Goal: Information Seeking & Learning: Learn about a topic

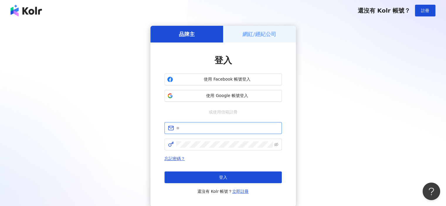
click at [196, 131] on input "text" at bounding box center [227, 128] width 102 height 6
type input "**********"
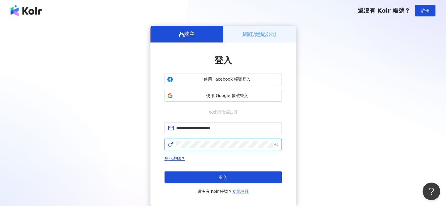
click button "登入" at bounding box center [223, 178] width 117 height 12
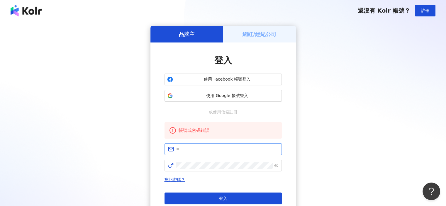
click at [198, 146] on span at bounding box center [223, 149] width 117 height 12
click at [200, 151] on input "text" at bounding box center [227, 149] width 102 height 6
type input "**********"
click button "登入" at bounding box center [223, 199] width 117 height 12
click at [185, 147] on input "text" at bounding box center [227, 149] width 102 height 6
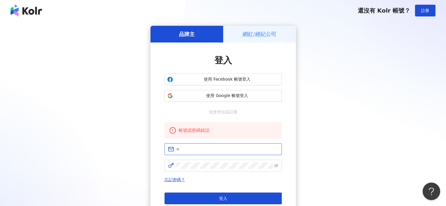
type input "**********"
click at [174, 178] on link "忘記密碼？" at bounding box center [175, 179] width 21 height 5
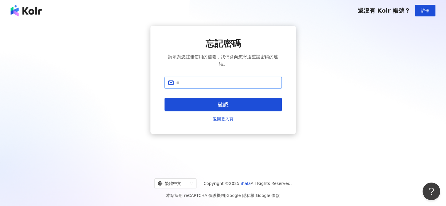
click at [183, 80] on input "text" at bounding box center [227, 83] width 102 height 6
type input "**********"
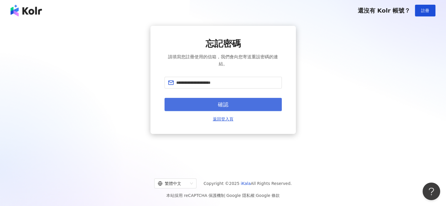
click at [207, 104] on button "確認" at bounding box center [223, 104] width 117 height 13
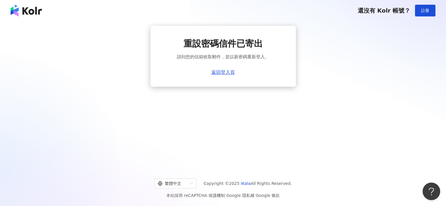
drag, startPoint x: 420, startPoint y: 11, endPoint x: 314, endPoint y: 84, distance: 128.2
click at [330, 82] on div "還沒有 Kolr 帳號？ 註冊 重設密碼信件已寄出 請到您的信箱收取郵件，並以新密碼重新登入。 返回登入頁 繁體中文 Copyright © 2025 iKa…" at bounding box center [223, 103] width 446 height 206
click at [228, 72] on link "返回登入頁" at bounding box center [223, 72] width 23 height 5
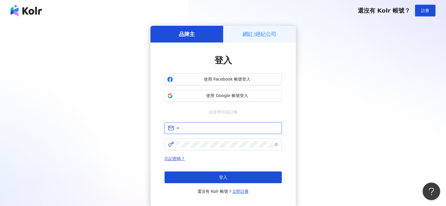
click at [197, 129] on input "text" at bounding box center [227, 128] width 102 height 6
type input "**********"
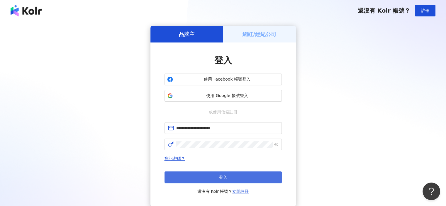
click at [227, 175] on button "登入" at bounding box center [223, 178] width 117 height 12
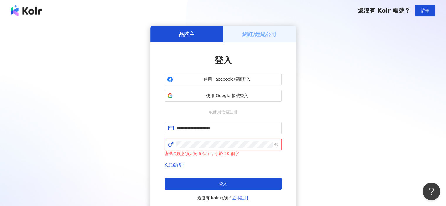
click at [167, 140] on span at bounding box center [223, 145] width 117 height 12
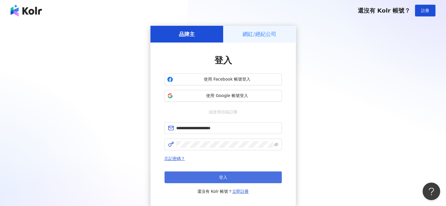
click at [253, 183] on button "登入" at bounding box center [223, 178] width 117 height 12
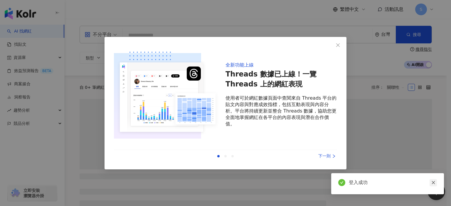
click at [433, 182] on icon "close" at bounding box center [432, 182] width 3 height 3
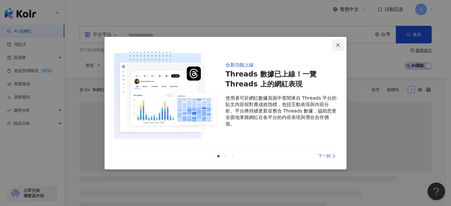
click at [337, 45] on icon "close" at bounding box center [337, 45] width 5 height 5
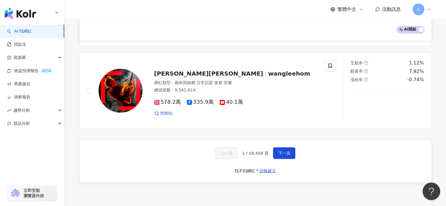
scroll to position [968, 0]
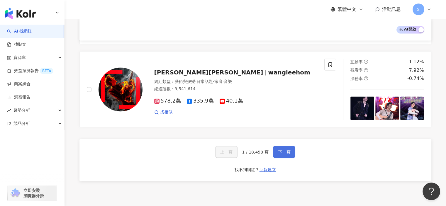
click at [280, 150] on span "下一頁" at bounding box center [284, 152] width 12 height 5
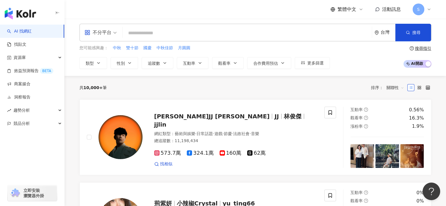
scroll to position [0, 0]
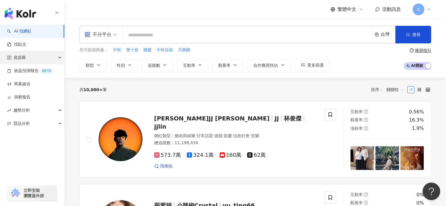
click at [27, 60] on div "資源庫" at bounding box center [32, 57] width 64 height 13
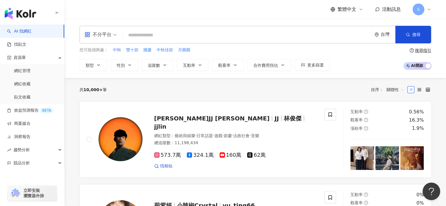
click at [115, 34] on span "不分平台" at bounding box center [100, 34] width 32 height 9
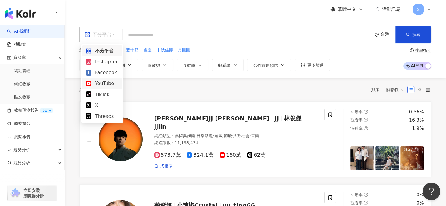
click at [102, 84] on div "YouTube" at bounding box center [102, 83] width 33 height 7
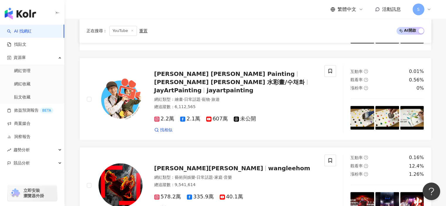
scroll to position [792, 0]
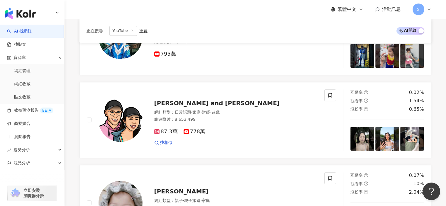
click at [132, 31] on icon at bounding box center [132, 30] width 3 height 3
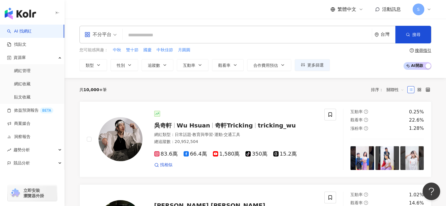
click at [116, 35] on span "不分平台" at bounding box center [100, 34] width 32 height 9
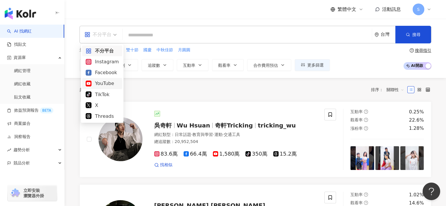
click at [111, 82] on div "YouTube" at bounding box center [102, 83] width 33 height 7
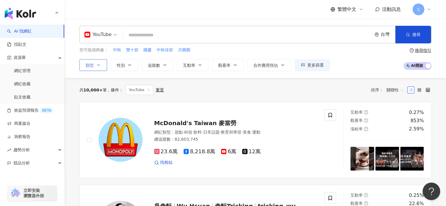
click at [93, 66] on span "類型" at bounding box center [90, 65] width 8 height 5
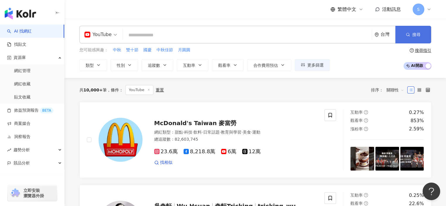
click at [409, 33] on icon "button" at bounding box center [408, 35] width 4 height 4
click at [156, 67] on span "追蹤數" at bounding box center [154, 65] width 12 height 5
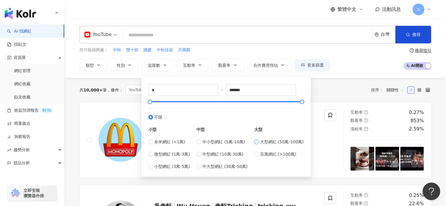
type input "******"
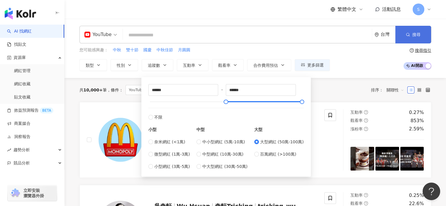
click at [414, 31] on button "搜尋" at bounding box center [413, 35] width 36 height 18
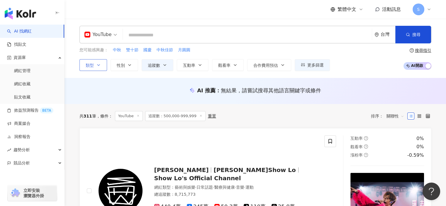
click at [100, 63] on button "類型" at bounding box center [94, 65] width 28 height 12
drag, startPoint x: 405, startPoint y: 31, endPoint x: 349, endPoint y: 46, distance: 58.2
click at [349, 46] on div "YouTube 台灣 搜尋 您可能感興趣： 中秋 雙十節 國慶 中秋佳節 月圓圓 類型 性別 追蹤數 互動率 觀看率 合作費用預估 更多篩選 ****** -…" at bounding box center [256, 48] width 376 height 45
click at [325, 35] on input "search" at bounding box center [247, 35] width 244 height 11
click at [165, 66] on icon "button" at bounding box center [165, 65] width 5 height 5
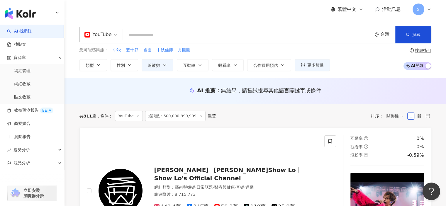
drag, startPoint x: 126, startPoint y: 87, endPoint x: 152, endPoint y: 87, distance: 26.1
click at [126, 88] on div "AI 推薦 ： 無結果，請嘗試搜尋其他語言關鍵字或條件" at bounding box center [256, 90] width 352 height 7
click at [311, 66] on span "更多篩選" at bounding box center [315, 65] width 16 height 5
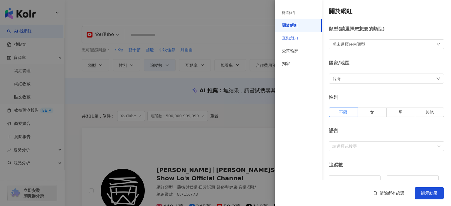
click at [299, 41] on div "互動潛力" at bounding box center [298, 38] width 47 height 13
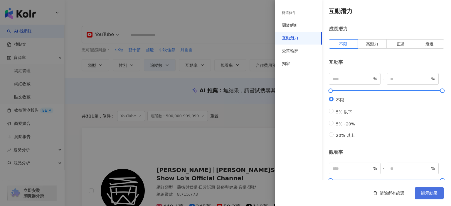
click at [431, 192] on span "顯示結果" at bounding box center [429, 193] width 16 height 5
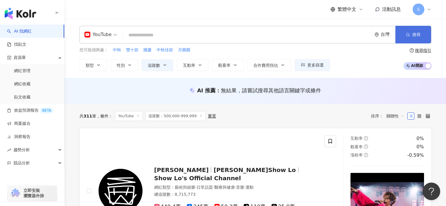
click at [406, 38] on button "搜尋" at bounding box center [413, 35] width 36 height 18
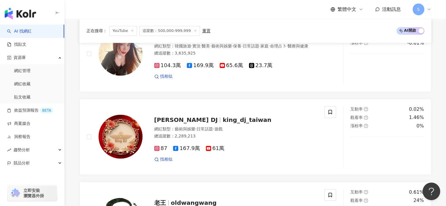
scroll to position [997, 0]
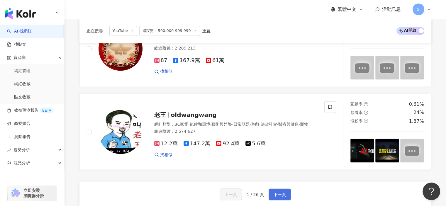
click at [277, 192] on span "下一頁" at bounding box center [280, 194] width 12 height 5
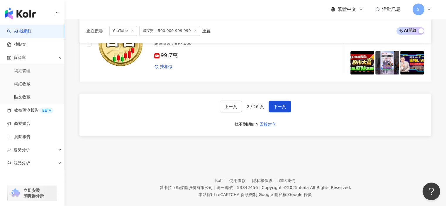
scroll to position [1043, 0]
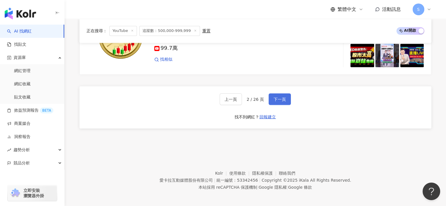
click at [286, 94] on button "下一頁" at bounding box center [280, 99] width 22 height 12
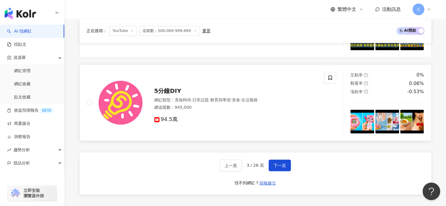
scroll to position [984, 0]
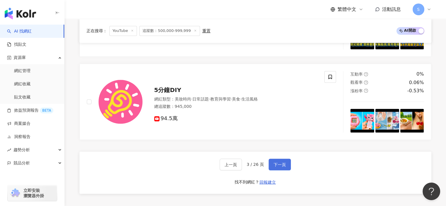
click at [277, 162] on span "下一頁" at bounding box center [280, 164] width 12 height 5
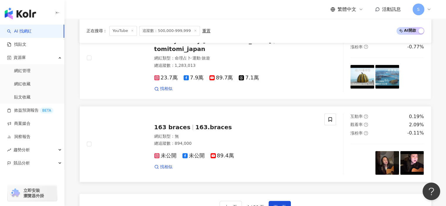
scroll to position [1043, 0]
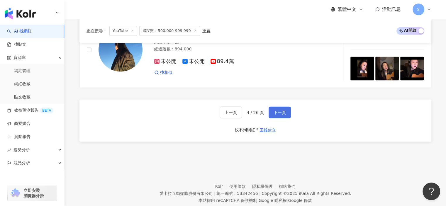
click at [281, 110] on span "下一頁" at bounding box center [280, 112] width 12 height 5
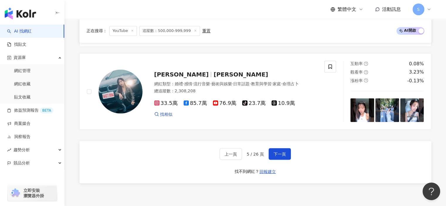
scroll to position [1063, 0]
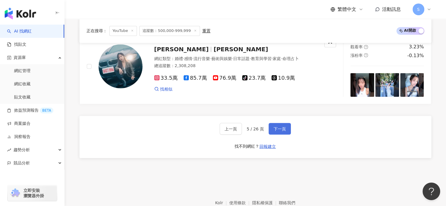
click at [284, 129] on button "下一頁" at bounding box center [280, 129] width 22 height 12
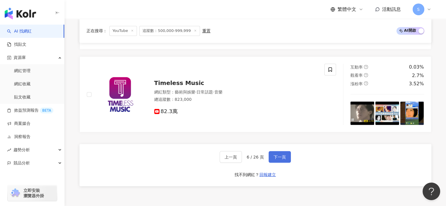
scroll to position [1050, 0]
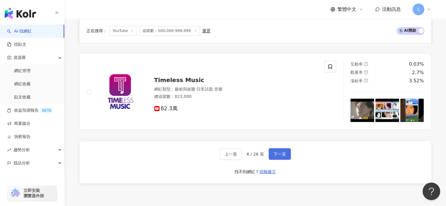
click at [279, 160] on button "下一頁" at bounding box center [280, 154] width 22 height 12
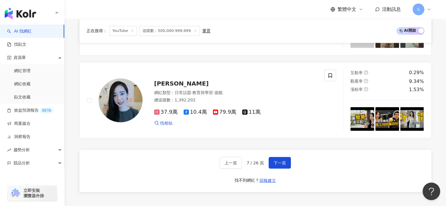
scroll to position [1093, 0]
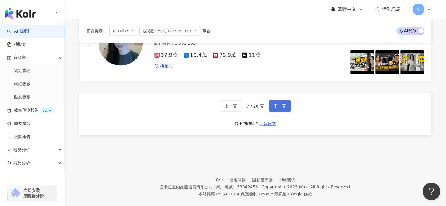
click at [276, 104] on span "下一頁" at bounding box center [280, 106] width 12 height 5
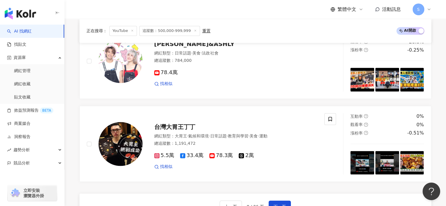
scroll to position [1014, 0]
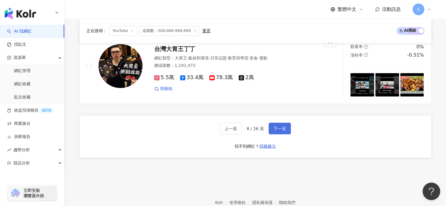
click at [286, 129] on button "下一頁" at bounding box center [280, 129] width 22 height 12
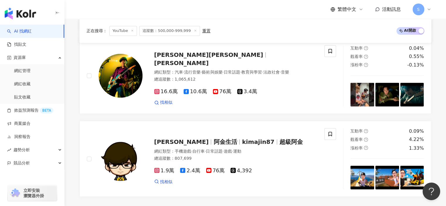
scroll to position [1005, 0]
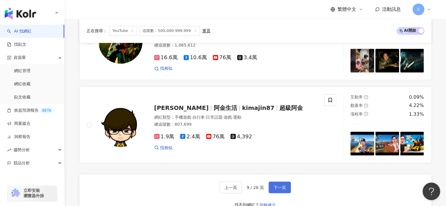
click at [275, 185] on span "下一頁" at bounding box center [280, 187] width 12 height 5
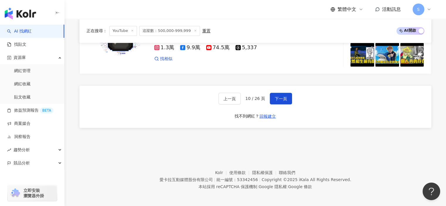
scroll to position [1064, 0]
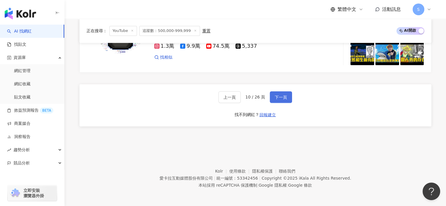
click at [280, 97] on span "下一頁" at bounding box center [281, 97] width 12 height 5
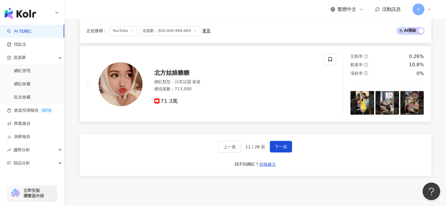
scroll to position [1086, 0]
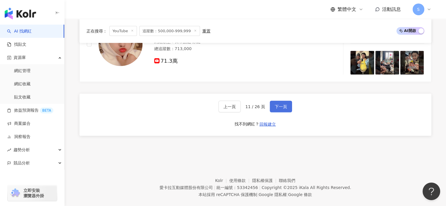
click at [279, 101] on button "下一頁" at bounding box center [281, 107] width 22 height 12
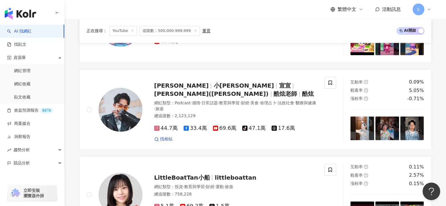
scroll to position [948, 0]
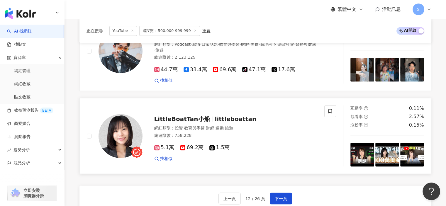
click at [190, 116] on span "LittleBoatTan小船" at bounding box center [182, 119] width 56 height 7
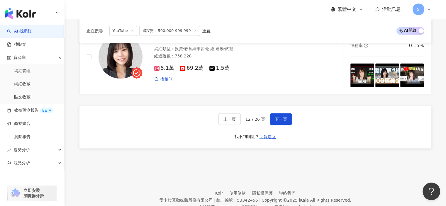
scroll to position [1043, 0]
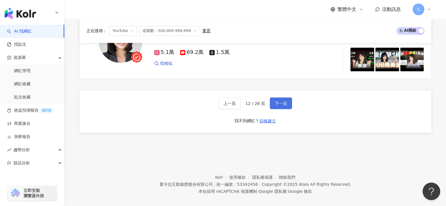
click at [284, 101] on span "下一頁" at bounding box center [281, 103] width 12 height 5
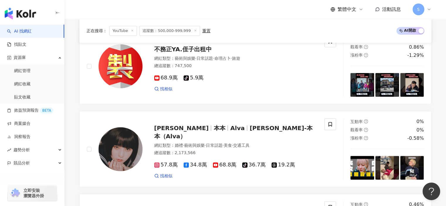
scroll to position [356, 0]
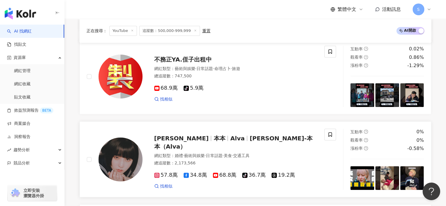
click at [214, 142] on span "本本" at bounding box center [222, 138] width 17 height 7
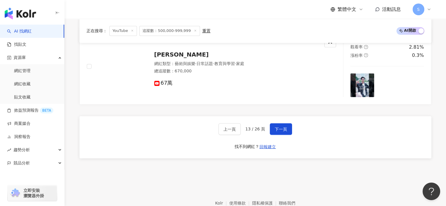
scroll to position [1060, 0]
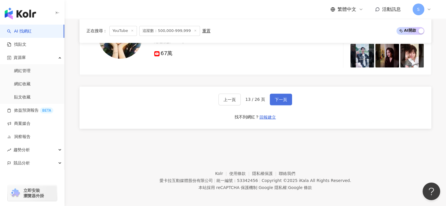
click at [288, 94] on button "下一頁" at bounding box center [281, 100] width 22 height 12
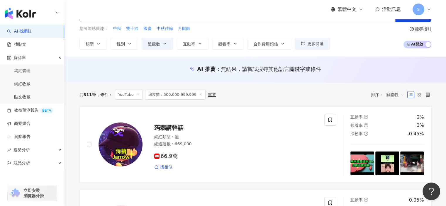
scroll to position [0, 0]
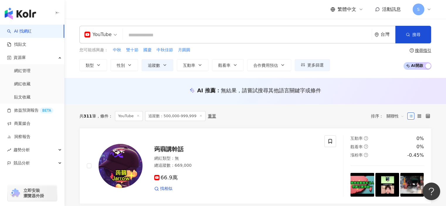
click at [164, 35] on input "search" at bounding box center [247, 35] width 244 height 11
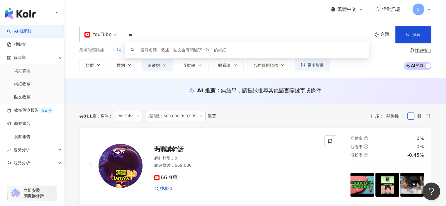
type input "*"
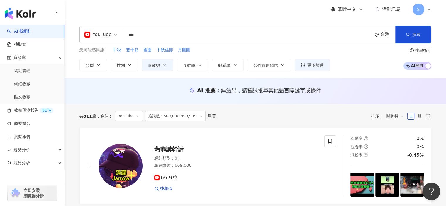
type input "*"
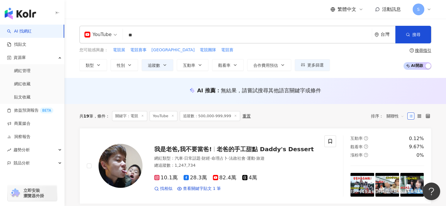
type input "**"
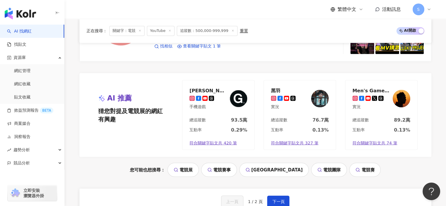
scroll to position [1158, 0]
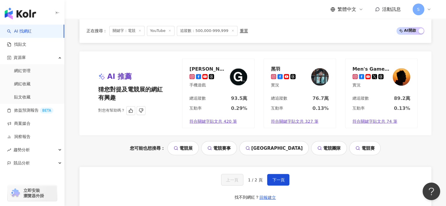
scroll to position [1100, 0]
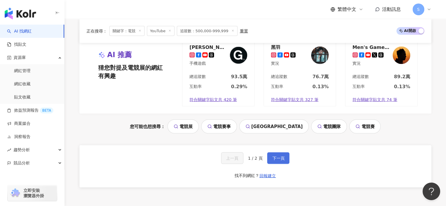
click at [285, 156] on button "下一頁" at bounding box center [278, 158] width 22 height 12
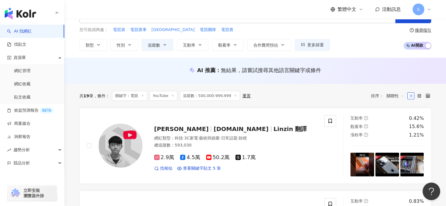
scroll to position [0, 0]
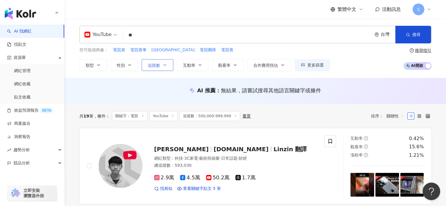
click at [167, 64] on button "追蹤數" at bounding box center [158, 65] width 32 height 12
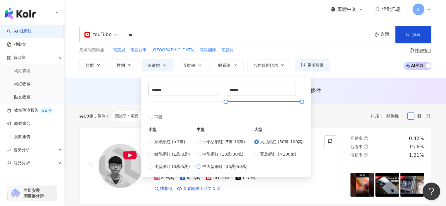
type input "******"
type input "*****"
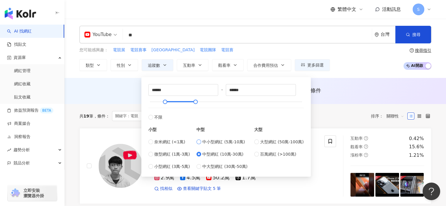
type input "*****"
type input "******"
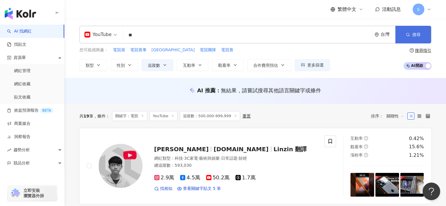
click at [415, 36] on span "搜尋" at bounding box center [416, 34] width 8 height 5
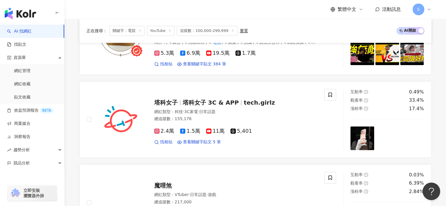
scroll to position [821, 0]
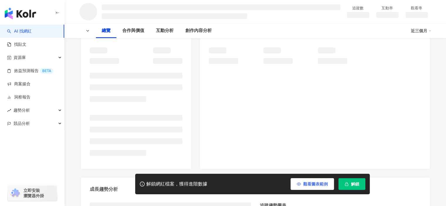
scroll to position [88, 0]
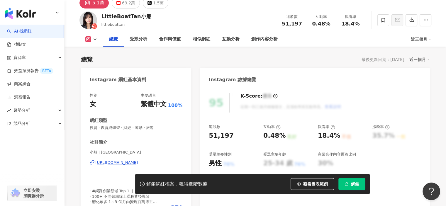
scroll to position [59, 0]
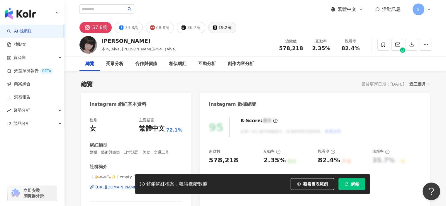
drag, startPoint x: 320, startPoint y: 82, endPoint x: 210, endPoint y: 28, distance: 122.8
click at [320, 82] on div "總覽 最後更新日期：[DATE] 近三個月" at bounding box center [255, 84] width 349 height 8
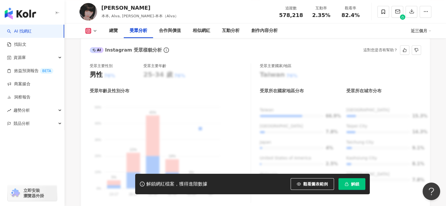
scroll to position [411, 0]
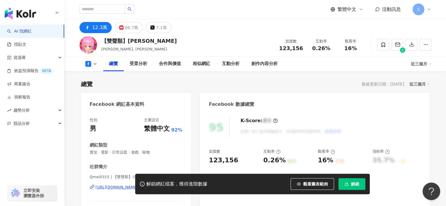
click at [95, 63] on icon at bounding box center [95, 64] width 5 height 5
click at [98, 90] on button "YouTube" at bounding box center [100, 88] width 35 height 8
